Goal: Task Accomplishment & Management: Complete application form

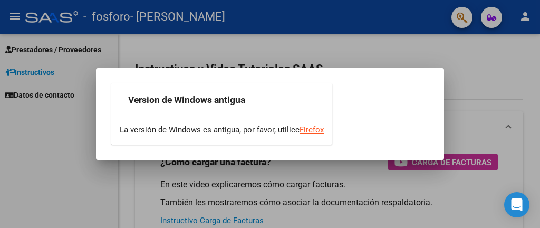
click at [151, 194] on div at bounding box center [270, 114] width 540 height 228
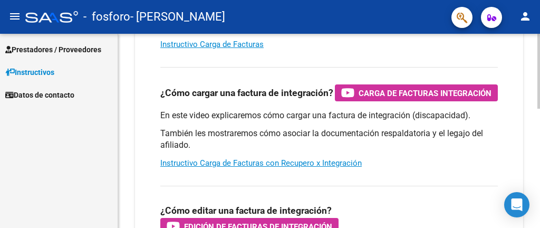
scroll to position [83, 0]
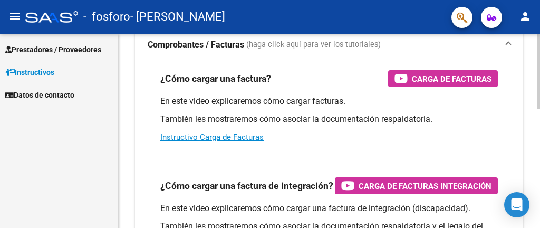
click at [539, 96] on div at bounding box center [538, 71] width 3 height 75
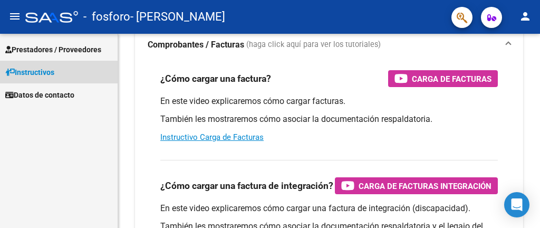
click at [69, 72] on link "Instructivos" at bounding box center [59, 72] width 118 height 23
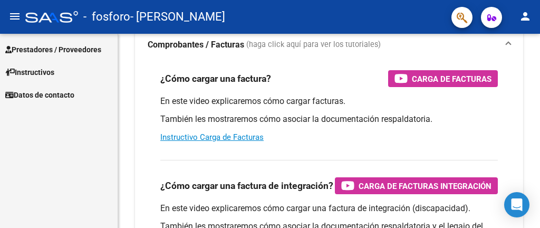
click at [60, 55] on link "Prestadores / Proveedores" at bounding box center [59, 49] width 118 height 23
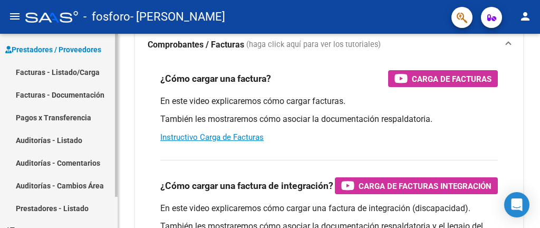
click at [75, 72] on link "Facturas - Listado/Carga" at bounding box center [59, 72] width 118 height 23
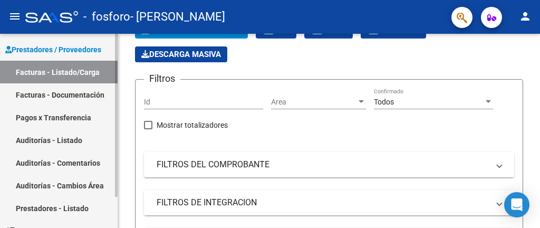
click at [70, 93] on link "Facturas - Documentación" at bounding box center [59, 94] width 118 height 23
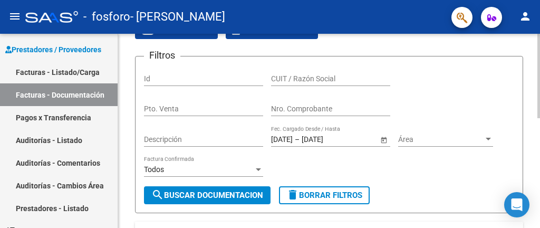
click at [539, 103] on div at bounding box center [538, 76] width 3 height 84
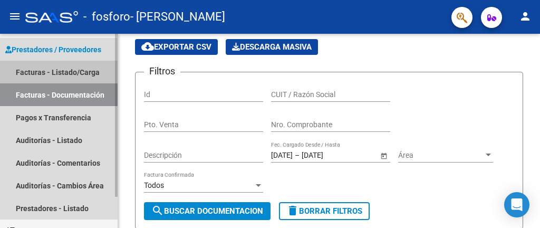
click at [75, 75] on link "Facturas - Listado/Carga" at bounding box center [59, 72] width 118 height 23
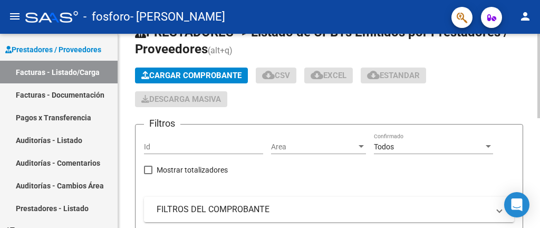
click at [197, 74] on span "Cargar Comprobante" at bounding box center [191, 75] width 100 height 9
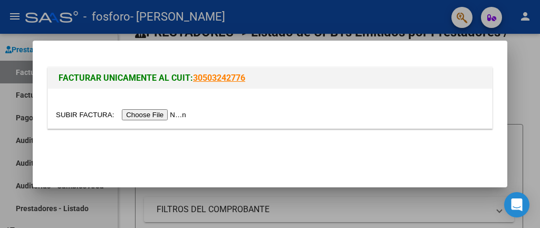
click at [162, 117] on input "file" at bounding box center [122, 114] width 133 height 11
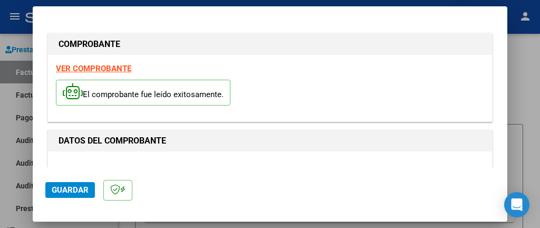
click at [78, 193] on span "Guardar" at bounding box center [70, 189] width 37 height 9
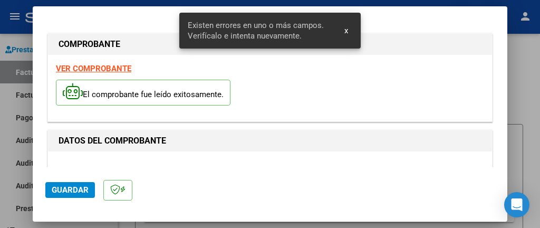
scroll to position [273, 0]
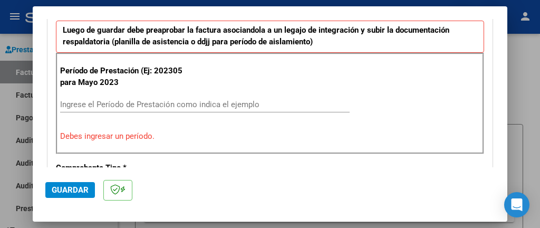
click at [167, 106] on input "Ingrese el Período de Prestación como indica el ejemplo" at bounding box center [204, 104] width 289 height 9
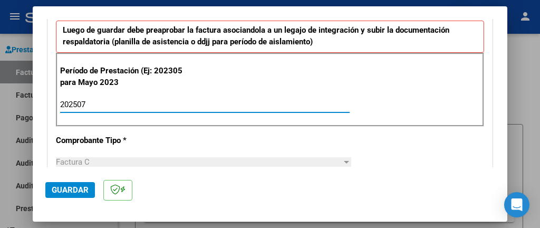
type input "202507"
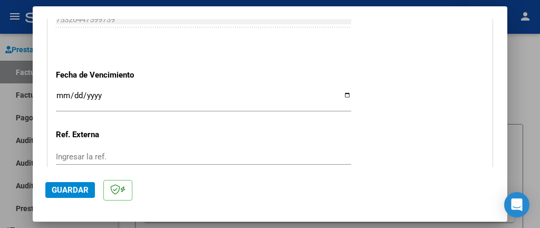
scroll to position [779, 0]
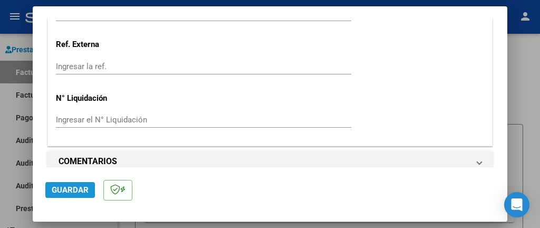
click at [61, 189] on span "Guardar" at bounding box center [70, 189] width 37 height 9
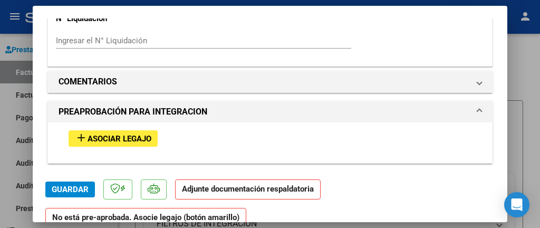
scroll to position [870, 0]
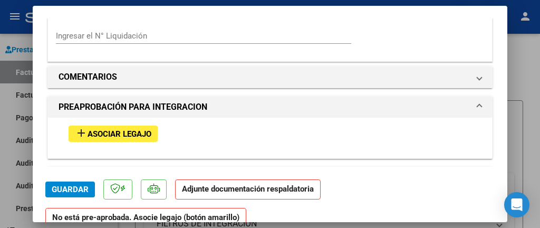
click at [109, 129] on span "Asociar Legajo" at bounding box center [120, 133] width 64 height 9
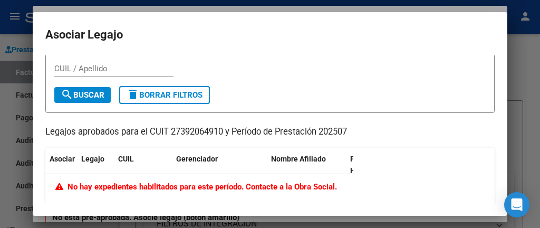
scroll to position [0, 0]
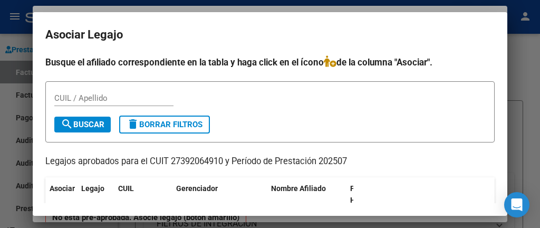
click at [104, 102] on input "CUIL / Apellido" at bounding box center [113, 97] width 119 height 9
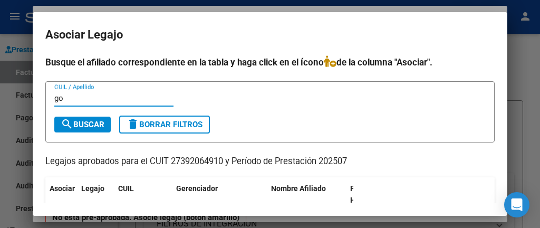
type input "g"
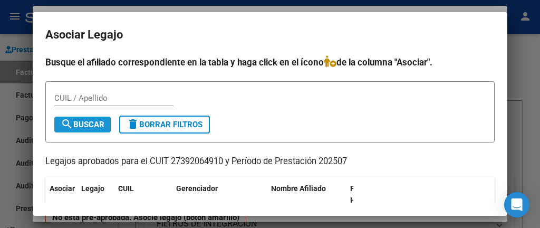
click at [79, 124] on span "search Buscar" at bounding box center [83, 124] width 44 height 9
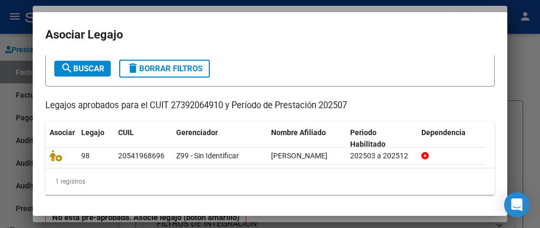
scroll to position [69, 0]
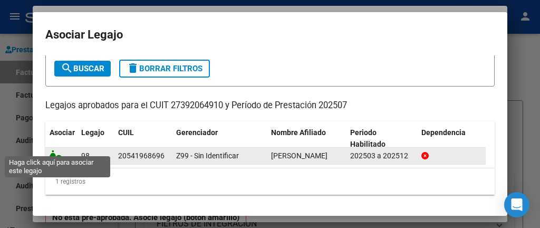
click at [52, 150] on icon at bounding box center [56, 156] width 13 height 12
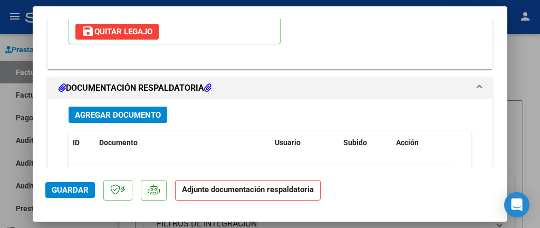
scroll to position [1097, 0]
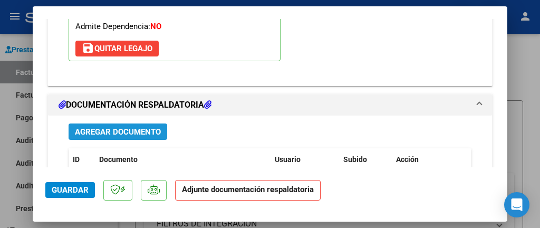
click at [113, 127] on span "Agregar Documento" at bounding box center [118, 131] width 86 height 9
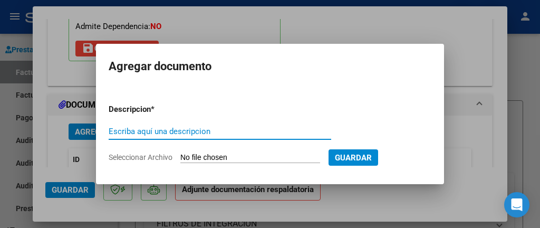
click at [152, 132] on input "Escriba aquí una descripcion" at bounding box center [220, 131] width 222 height 9
click at [269, 153] on input "Seleccionar Archivo" at bounding box center [250, 158] width 140 height 10
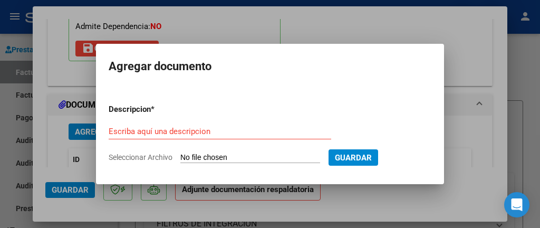
type input "C:\fakepath\CamScanner [DATE] 14.07.pdf"
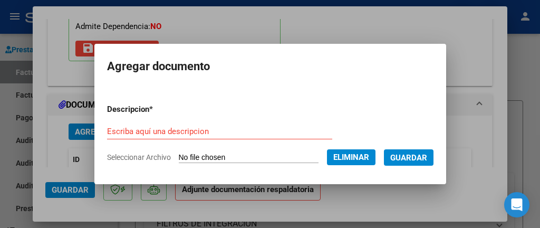
click at [229, 135] on input "Escriba aquí una descripcion" at bounding box center [219, 131] width 225 height 9
type input "p"
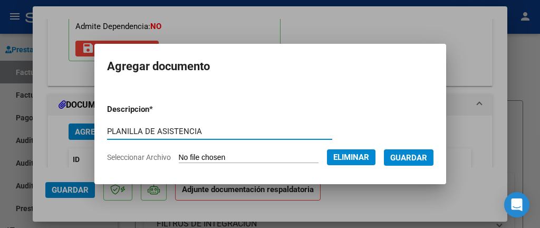
type input "PLANILLA DE ASISTENCIA"
click at [410, 156] on span "Guardar" at bounding box center [408, 157] width 37 height 9
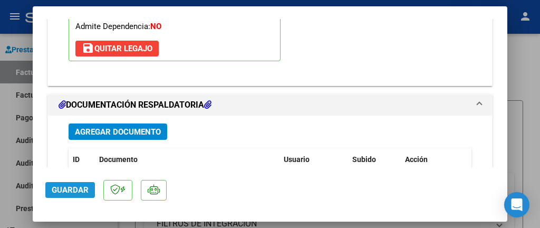
click at [81, 189] on span "Guardar" at bounding box center [70, 189] width 37 height 9
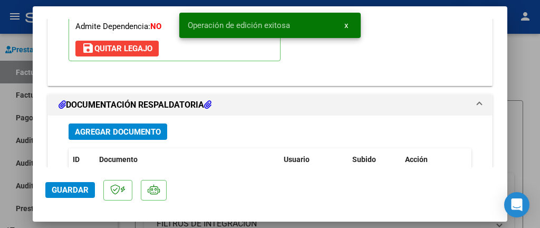
click at [217, 208] on mat-dialog-actions "Guardar" at bounding box center [269, 188] width 449 height 42
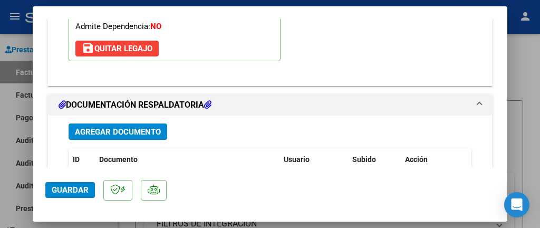
click at [0, 210] on div at bounding box center [270, 114] width 540 height 228
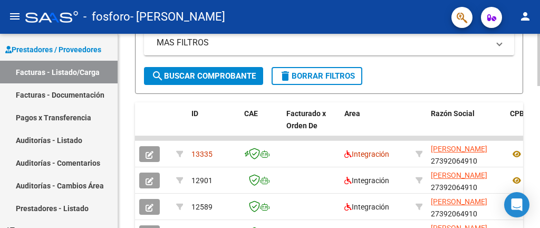
scroll to position [311, 0]
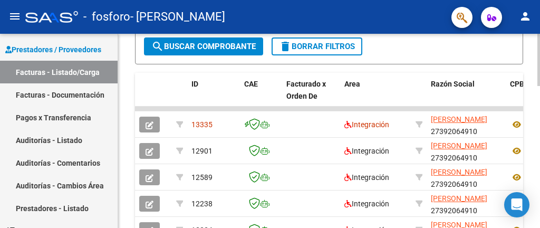
click at [539, 142] on div at bounding box center [538, 131] width 3 height 194
